Goal: Transaction & Acquisition: Purchase product/service

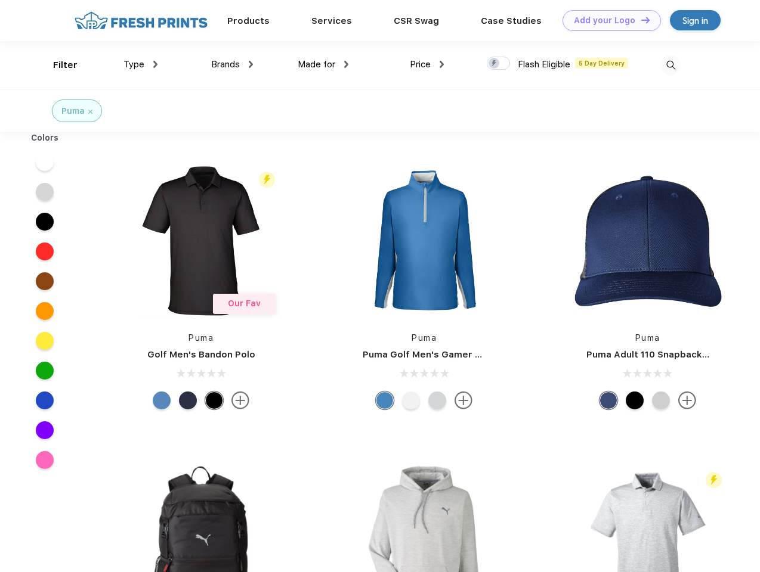
click at [607, 20] on link "Add your Logo Design Tool" at bounding box center [611, 20] width 98 height 21
click at [0, 0] on div "Design Tool" at bounding box center [0, 0] width 0 height 0
click at [640, 20] on link "Add your Logo Design Tool" at bounding box center [611, 20] width 98 height 21
click at [57, 65] on div "Filter" at bounding box center [65, 65] width 24 height 14
click at [141, 64] on span "Type" at bounding box center [133, 64] width 21 height 11
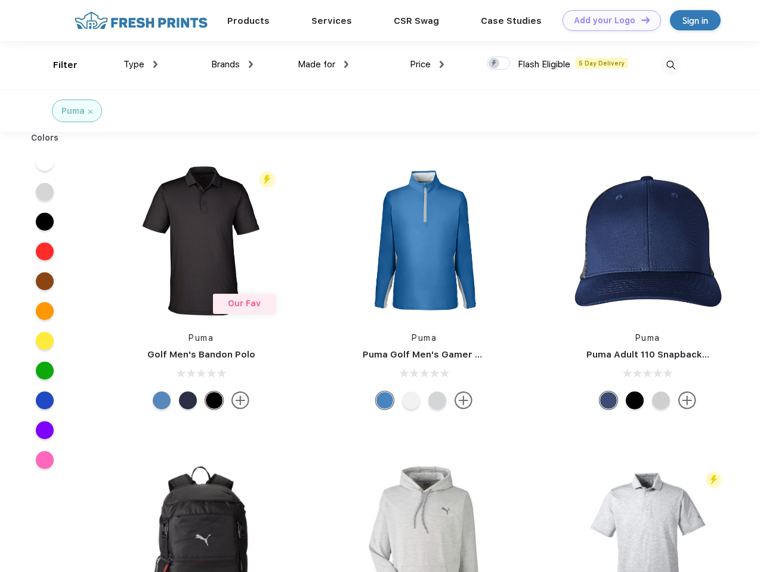
click at [232, 64] on span "Brands" at bounding box center [225, 64] width 29 height 11
click at [323, 64] on span "Made for" at bounding box center [317, 64] width 38 height 11
click at [427, 64] on span "Price" at bounding box center [420, 64] width 21 height 11
click at [499, 64] on div at bounding box center [498, 63] width 23 height 13
click at [494, 64] on input "checkbox" at bounding box center [491, 60] width 8 height 8
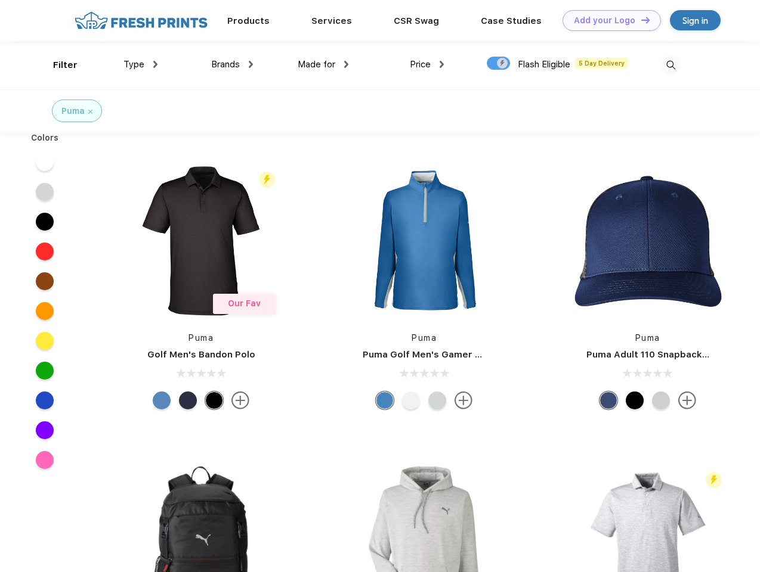
click at [670, 65] on img at bounding box center [671, 65] width 20 height 20
